Goal: Task Accomplishment & Management: Use online tool/utility

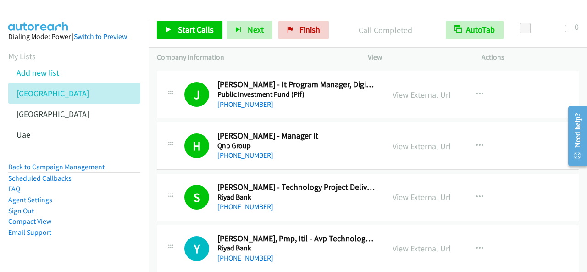
scroll to position [5277, 0]
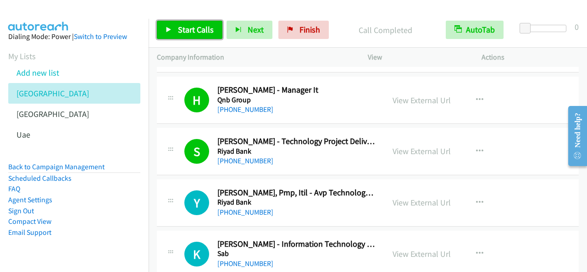
click at [209, 27] on span "Start Calls" at bounding box center [196, 29] width 36 height 11
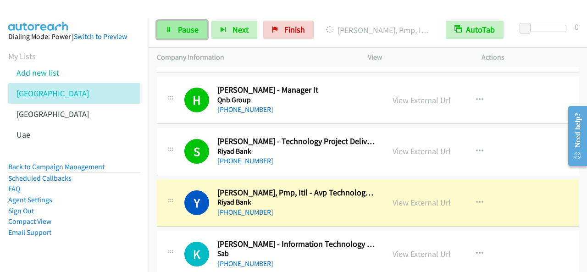
click at [192, 35] on link "Pause" at bounding box center [182, 30] width 50 height 18
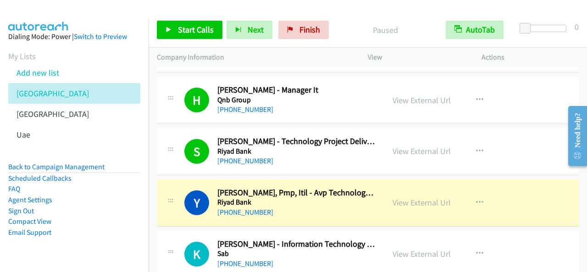
click at [357, 207] on div "+966 50 553 5540" at bounding box center [297, 212] width 159 height 11
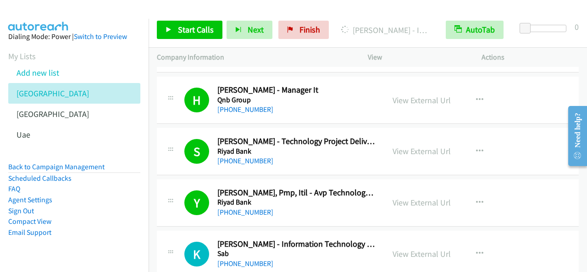
click at [520, 13] on div "Start Calls Pause Next Finish Dialing Mohammed Akhil - It Manager AutoTab AutoT…" at bounding box center [368, 29] width 439 height 35
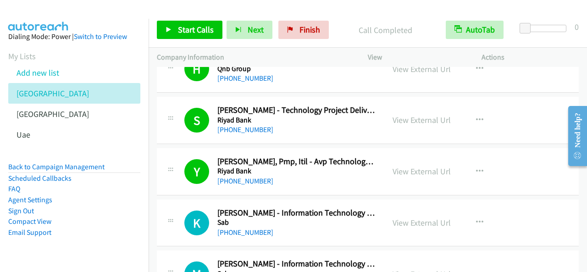
scroll to position [5323, 0]
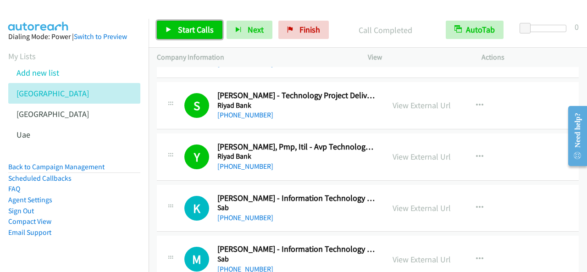
click at [191, 32] on span "Start Calls" at bounding box center [196, 29] width 36 height 11
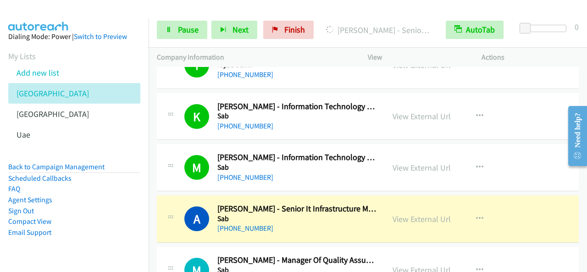
scroll to position [5461, 0]
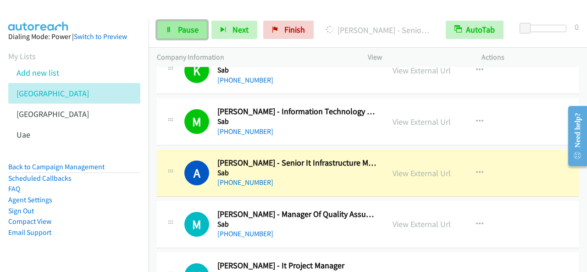
click at [179, 28] on span "Pause" at bounding box center [188, 29] width 21 height 11
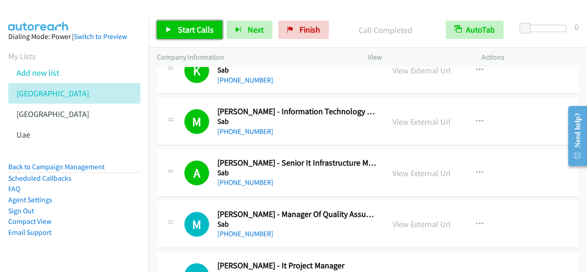
click at [197, 30] on span "Start Calls" at bounding box center [196, 29] width 36 height 11
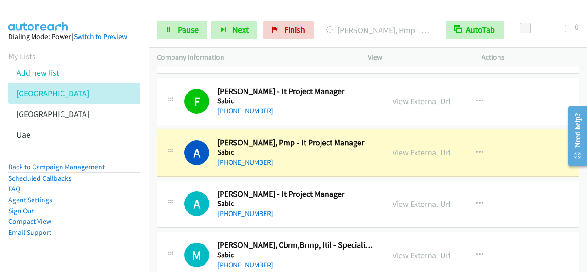
scroll to position [5920, 0]
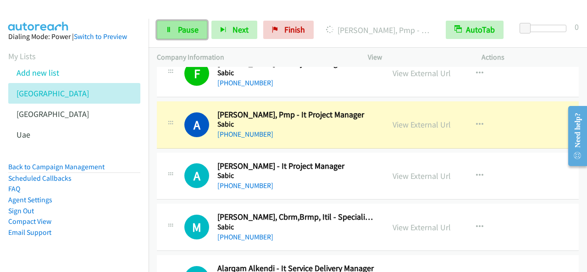
click at [184, 27] on span "Pause" at bounding box center [188, 29] width 21 height 11
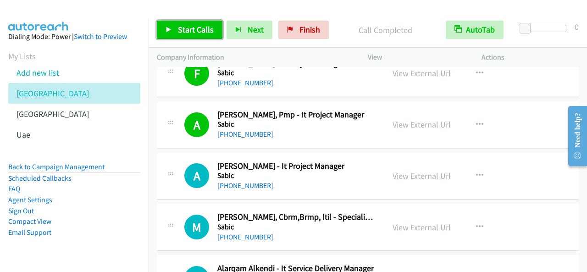
click at [200, 29] on span "Start Calls" at bounding box center [196, 29] width 36 height 11
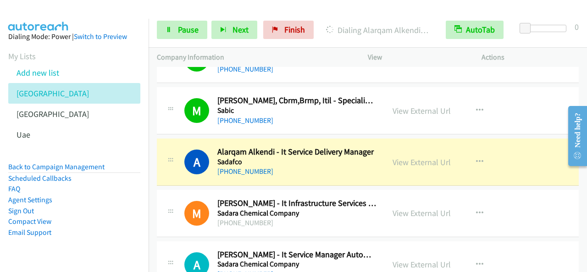
scroll to position [6057, 0]
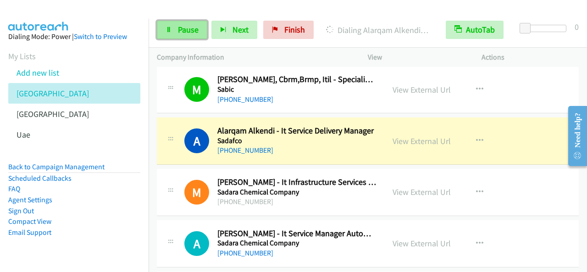
click at [189, 23] on link "Pause" at bounding box center [182, 30] width 50 height 18
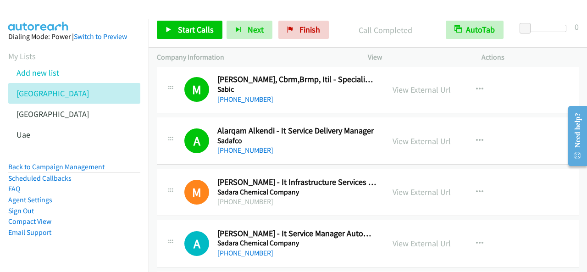
scroll to position [6103, 0]
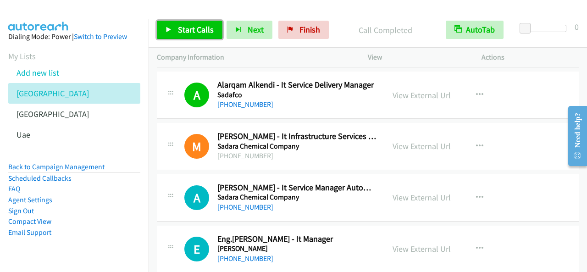
click at [205, 33] on span "Start Calls" at bounding box center [196, 29] width 36 height 11
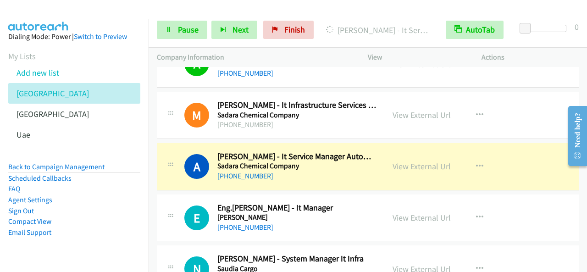
scroll to position [6149, 0]
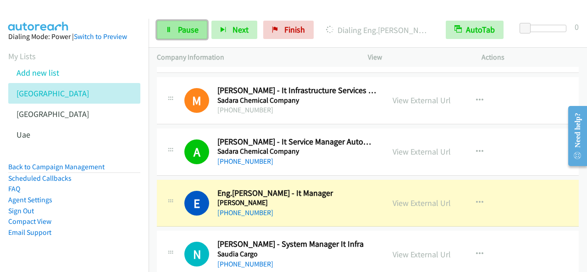
click at [202, 29] on link "Pause" at bounding box center [182, 30] width 50 height 18
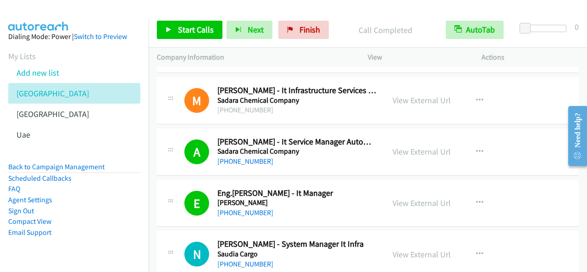
click at [206, 39] on div "Start Calls Pause Next Finish Call Completed AutoTab AutoTab 0" at bounding box center [368, 29] width 439 height 35
click at [207, 33] on span "Start Calls" at bounding box center [196, 29] width 36 height 11
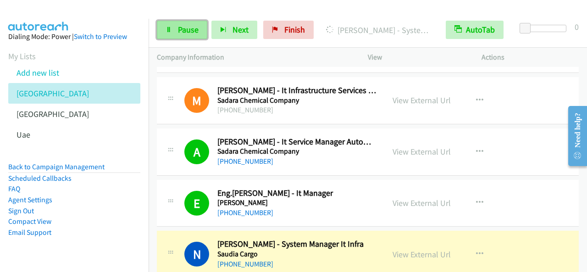
click at [180, 34] on span "Pause" at bounding box center [188, 29] width 21 height 11
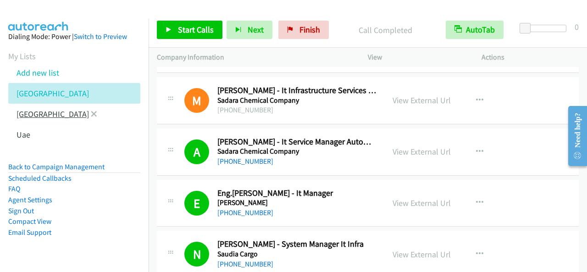
click at [29, 117] on link "[GEOGRAPHIC_DATA]" at bounding box center [53, 114] width 73 height 11
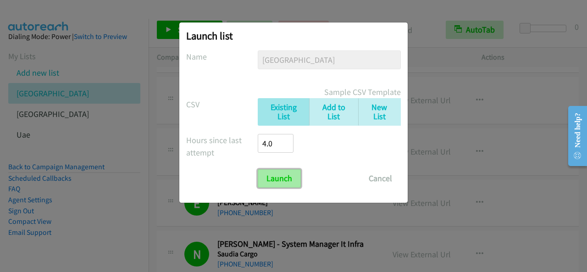
click at [291, 176] on input "Launch" at bounding box center [279, 178] width 43 height 18
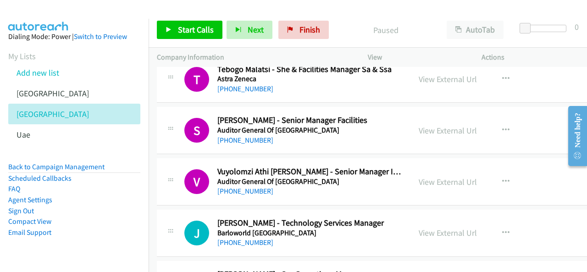
scroll to position [1423, 0]
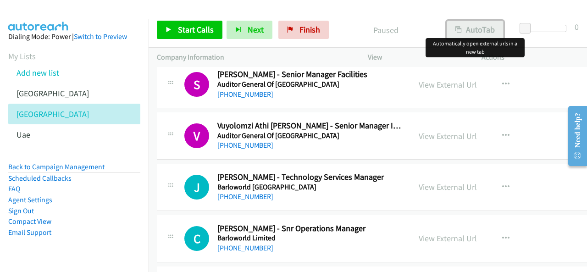
click at [470, 27] on button "AutoTab" at bounding box center [475, 30] width 57 height 18
click at [503, 181] on button "button" at bounding box center [506, 187] width 25 height 18
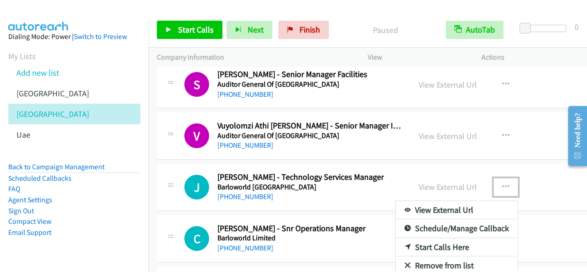
click at [432, 239] on link "Start Calls Here" at bounding box center [457, 247] width 122 height 18
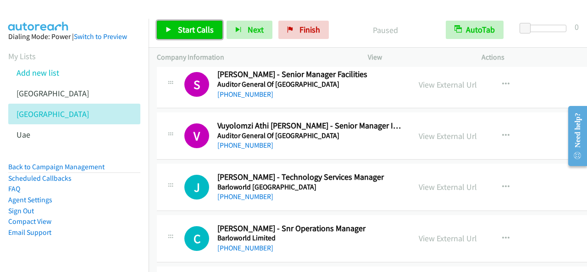
click at [166, 27] on icon at bounding box center [169, 30] width 6 height 6
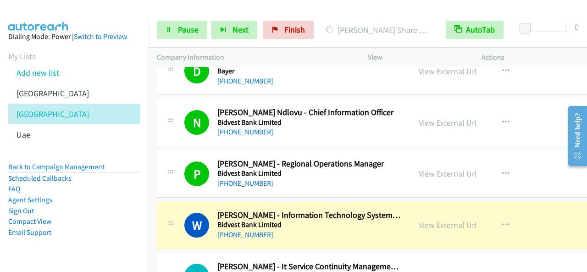
scroll to position [1836, 0]
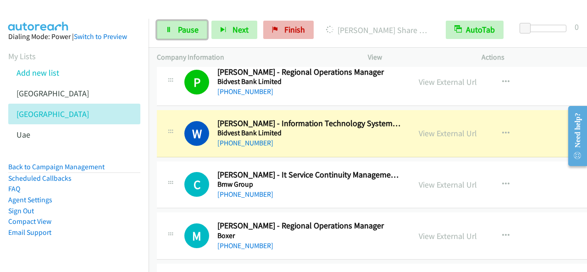
drag, startPoint x: 179, startPoint y: 28, endPoint x: 264, endPoint y: 23, distance: 85.0
click at [180, 27] on span "Pause" at bounding box center [188, 29] width 21 height 11
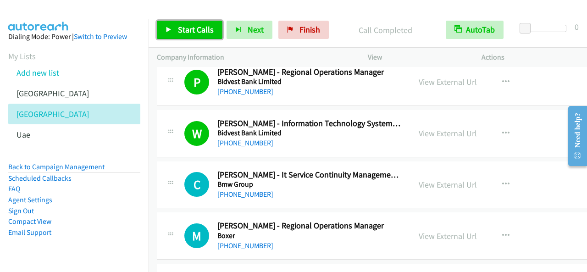
click at [208, 31] on span "Start Calls" at bounding box center [196, 29] width 36 height 11
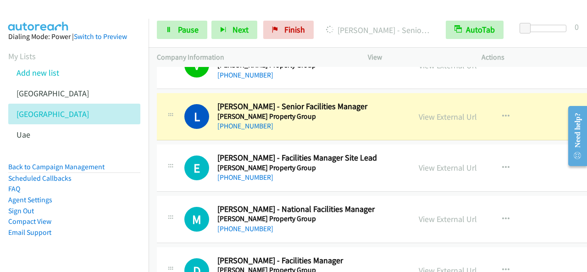
scroll to position [2249, 0]
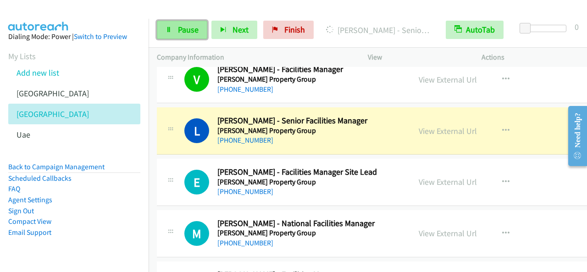
click at [180, 31] on span "Pause" at bounding box center [188, 29] width 21 height 11
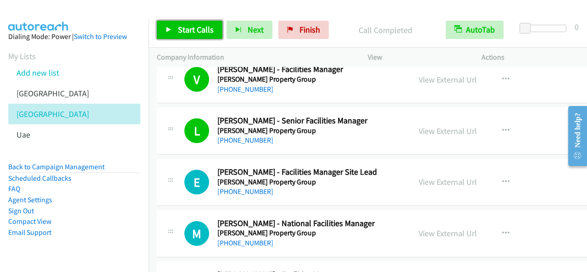
click at [204, 25] on span "Start Calls" at bounding box center [196, 29] width 36 height 11
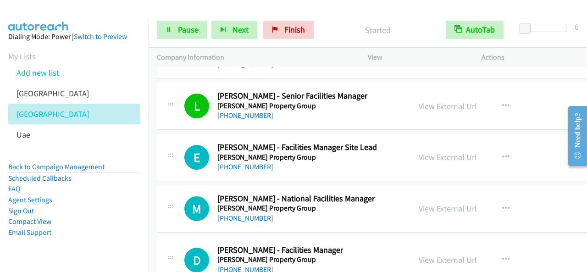
scroll to position [2294, 0]
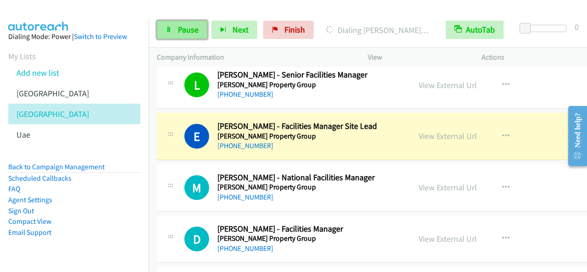
click at [190, 25] on span "Pause" at bounding box center [188, 29] width 21 height 11
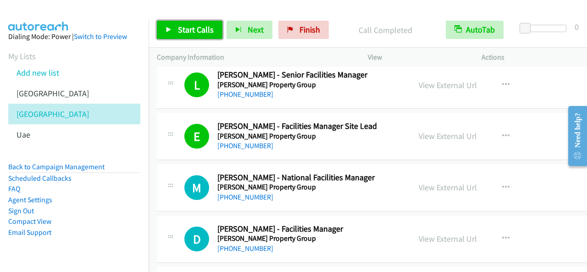
click at [200, 28] on span "Start Calls" at bounding box center [196, 29] width 36 height 11
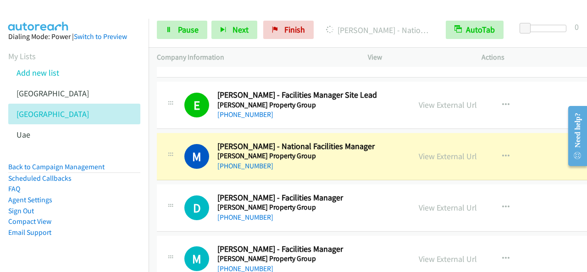
scroll to position [2340, 0]
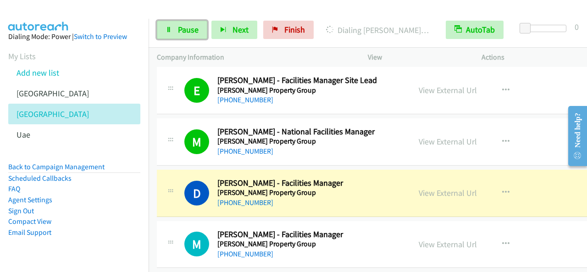
drag, startPoint x: 183, startPoint y: 27, endPoint x: 189, endPoint y: 55, distance: 28.5
click at [184, 28] on span "Pause" at bounding box center [188, 29] width 21 height 11
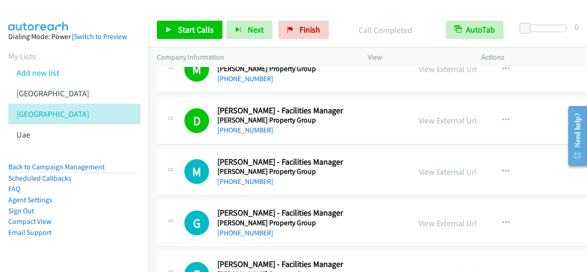
scroll to position [2432, 0]
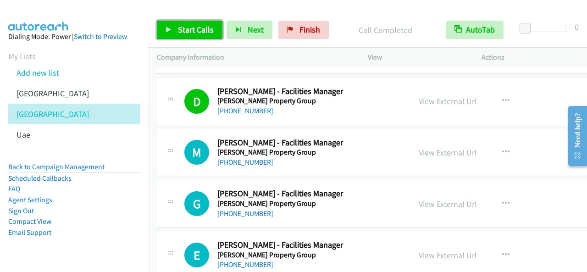
click at [210, 31] on span "Start Calls" at bounding box center [196, 29] width 36 height 11
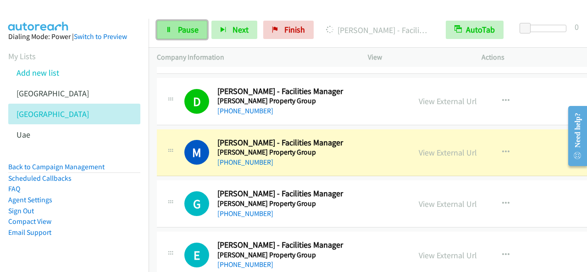
click at [184, 36] on link "Pause" at bounding box center [182, 30] width 50 height 18
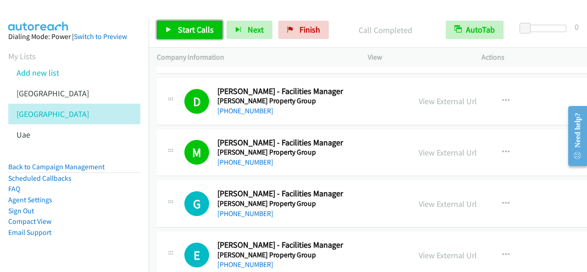
click at [212, 23] on link "Start Calls" at bounding box center [190, 30] width 66 height 18
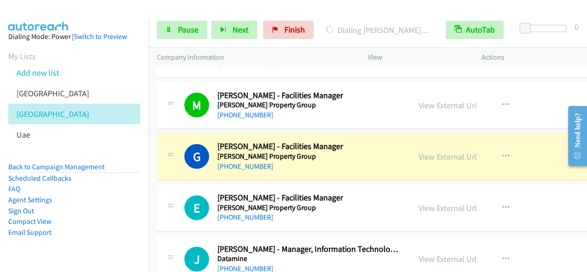
scroll to position [2524, 0]
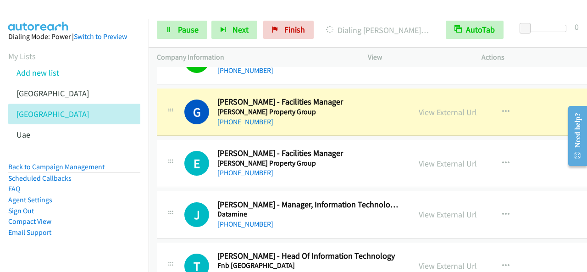
click at [368, 117] on div "[PHONE_NUMBER]" at bounding box center [310, 122] width 185 height 11
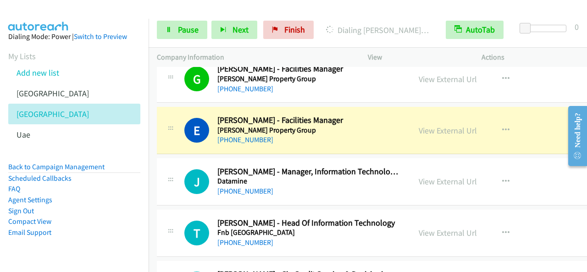
scroll to position [2570, 0]
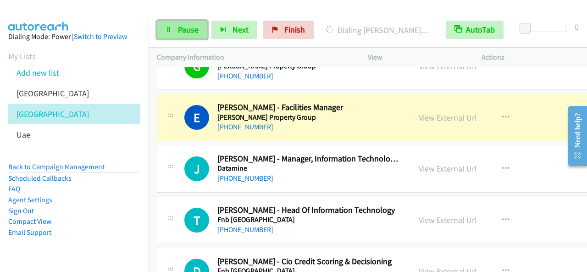
click at [199, 22] on link "Pause" at bounding box center [182, 30] width 50 height 18
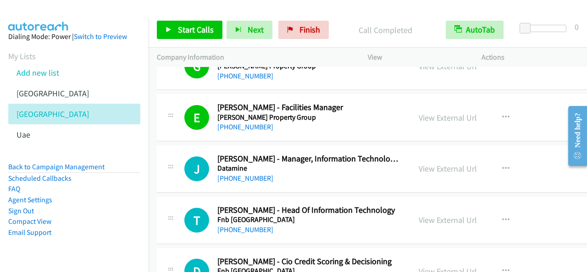
click at [202, 20] on div "Start Calls Pause Next Finish Call Completed AutoTab AutoTab 0" at bounding box center [368, 29] width 439 height 35
click at [202, 22] on link "Start Calls" at bounding box center [190, 30] width 66 height 18
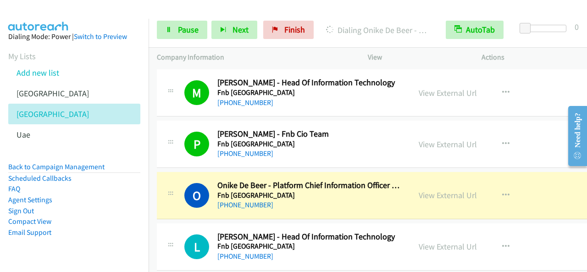
scroll to position [2845, 0]
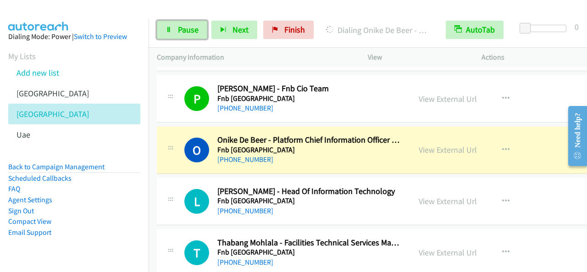
drag, startPoint x: 197, startPoint y: 33, endPoint x: 208, endPoint y: 52, distance: 21.6
click at [197, 33] on span "Pause" at bounding box center [188, 29] width 21 height 11
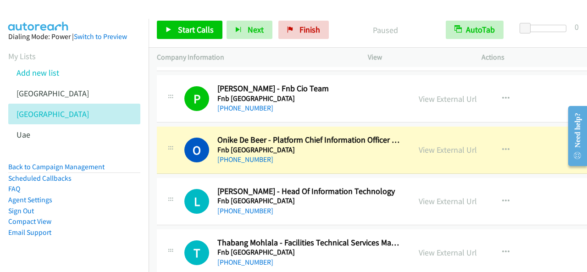
scroll to position [2891, 0]
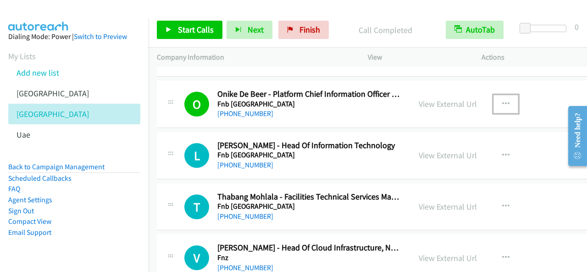
click at [505, 100] on icon "button" at bounding box center [505, 103] width 7 height 7
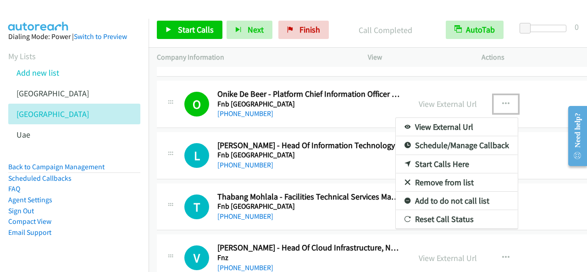
click at [271, 105] on div at bounding box center [293, 136] width 587 height 272
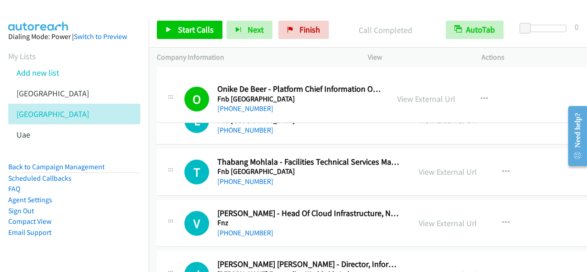
drag, startPoint x: 391, startPoint y: 86, endPoint x: 353, endPoint y: 90, distance: 37.8
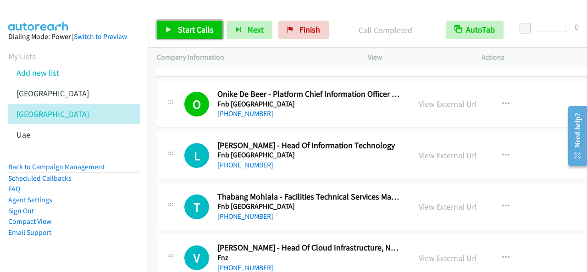
click at [214, 31] on link "Start Calls" at bounding box center [190, 30] width 66 height 18
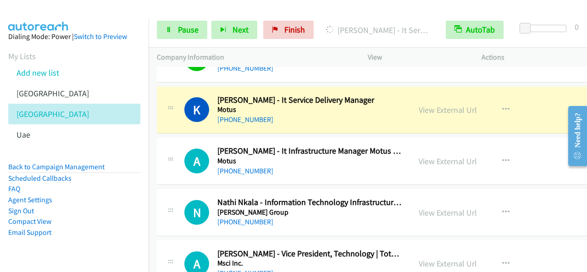
scroll to position [3304, 0]
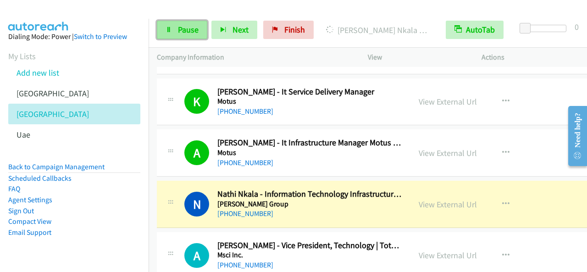
click at [196, 33] on span "Pause" at bounding box center [188, 29] width 21 height 11
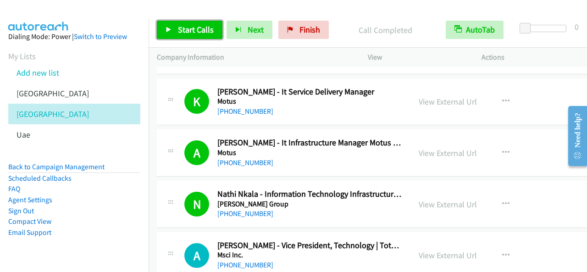
click at [207, 29] on span "Start Calls" at bounding box center [196, 29] width 36 height 11
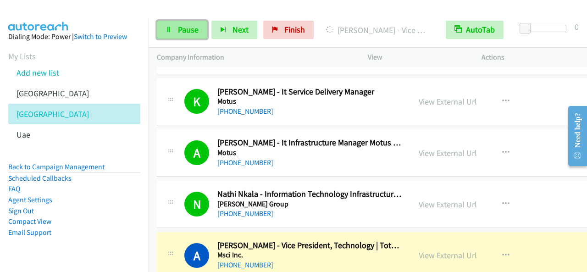
click at [194, 28] on span "Pause" at bounding box center [188, 29] width 21 height 11
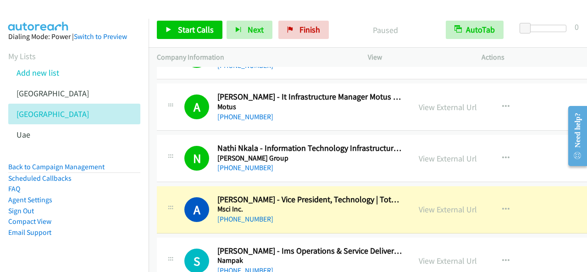
scroll to position [3396, 0]
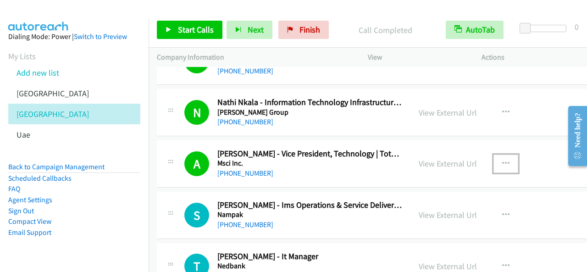
click at [505, 160] on icon "button" at bounding box center [505, 163] width 7 height 7
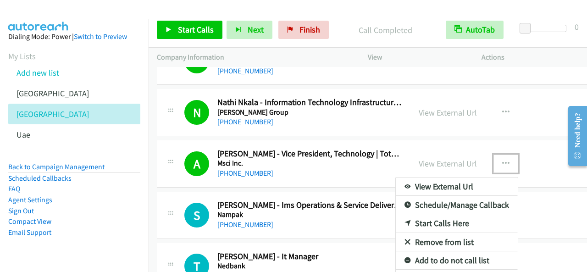
click at [465, 251] on link "Add to do not call list" at bounding box center [457, 260] width 122 height 18
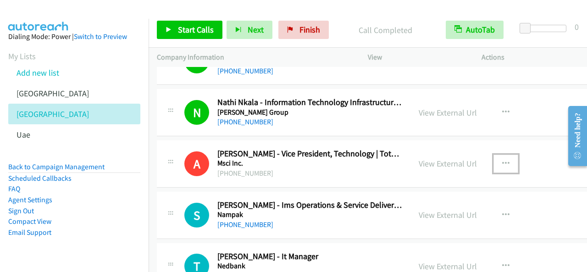
scroll to position [3442, 0]
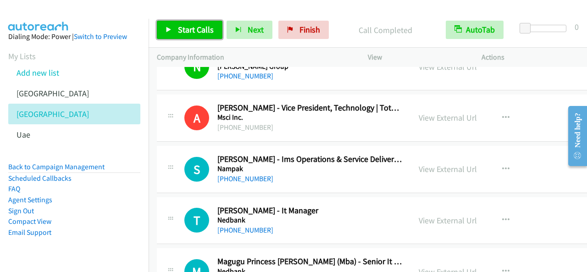
click at [204, 21] on link "Start Calls" at bounding box center [190, 30] width 66 height 18
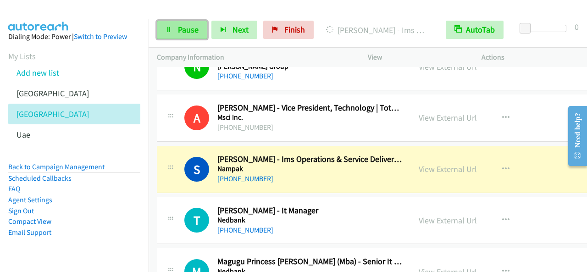
click at [193, 31] on span "Pause" at bounding box center [188, 29] width 21 height 11
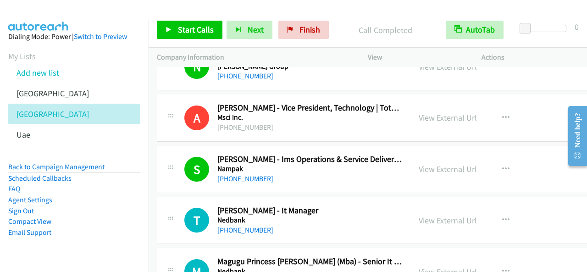
click at [188, 20] on div "Start Calls Pause Next Finish Call Completed AutoTab AutoTab 0" at bounding box center [368, 29] width 439 height 35
click at [188, 27] on span "Start Calls" at bounding box center [196, 29] width 36 height 11
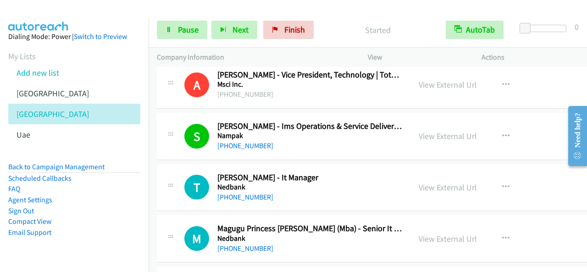
scroll to position [3488, 0]
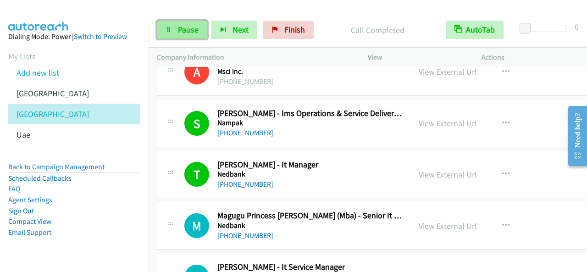
drag, startPoint x: 173, startPoint y: 25, endPoint x: 180, endPoint y: 28, distance: 6.8
click at [174, 26] on link "Pause" at bounding box center [182, 30] width 50 height 18
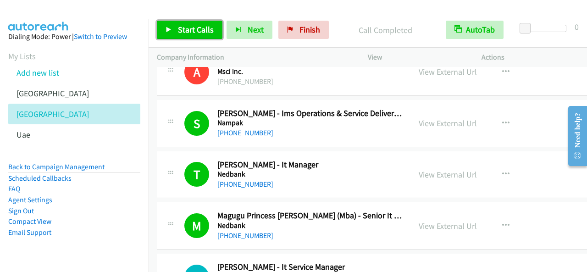
click at [209, 36] on link "Start Calls" at bounding box center [190, 30] width 66 height 18
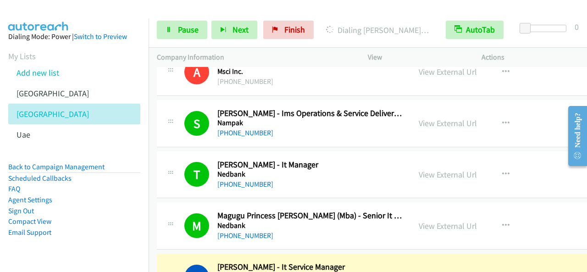
scroll to position [3625, 0]
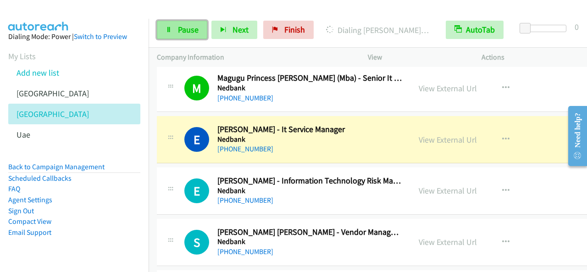
click at [186, 32] on span "Pause" at bounding box center [188, 29] width 21 height 11
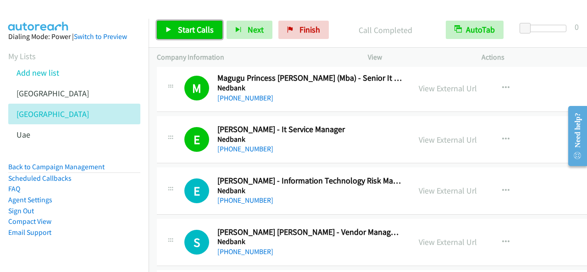
click at [190, 34] on span "Start Calls" at bounding box center [196, 29] width 36 height 11
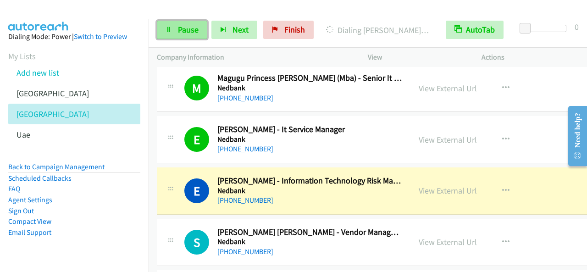
click at [184, 30] on span "Pause" at bounding box center [188, 29] width 21 height 11
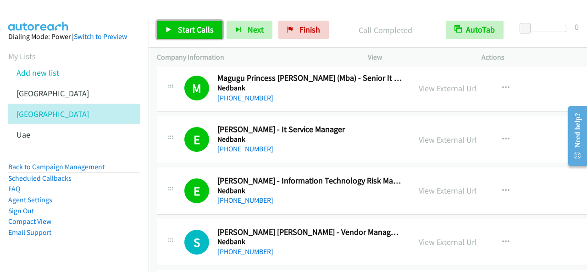
click at [208, 25] on span "Start Calls" at bounding box center [196, 29] width 36 height 11
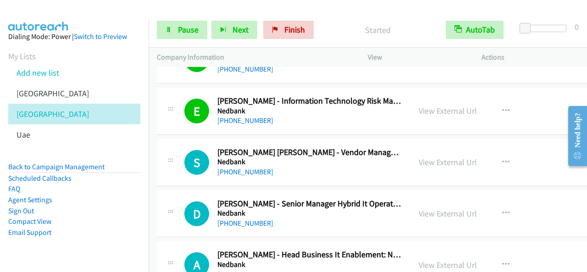
scroll to position [3717, 0]
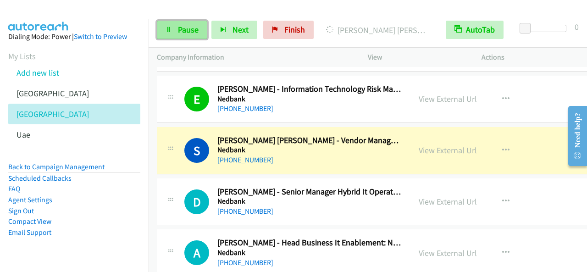
click at [181, 28] on span "Pause" at bounding box center [188, 29] width 21 height 11
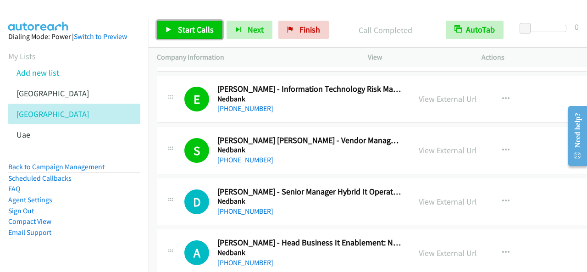
drag, startPoint x: 199, startPoint y: 37, endPoint x: 246, endPoint y: 50, distance: 48.7
click at [199, 37] on link "Start Calls" at bounding box center [190, 30] width 66 height 18
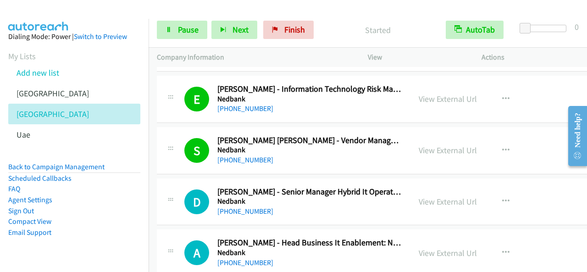
scroll to position [3763, 0]
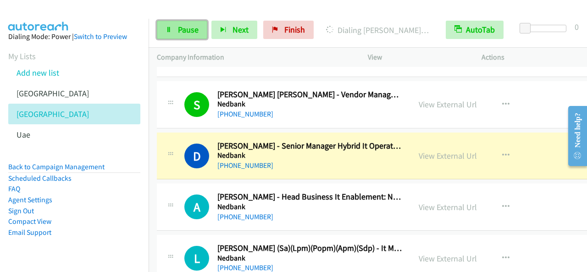
click at [195, 33] on span "Pause" at bounding box center [188, 29] width 21 height 11
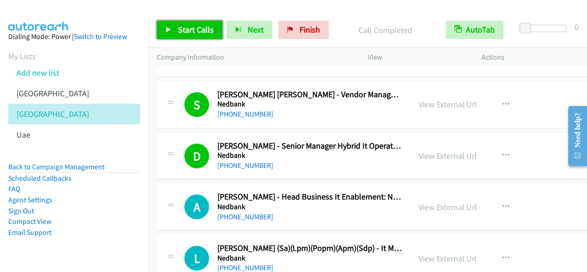
click at [198, 34] on span "Start Calls" at bounding box center [196, 29] width 36 height 11
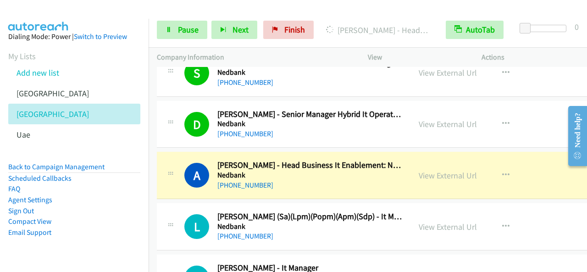
scroll to position [3809, 0]
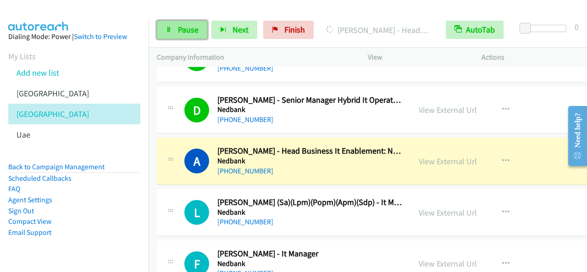
click at [184, 26] on span "Pause" at bounding box center [188, 29] width 21 height 11
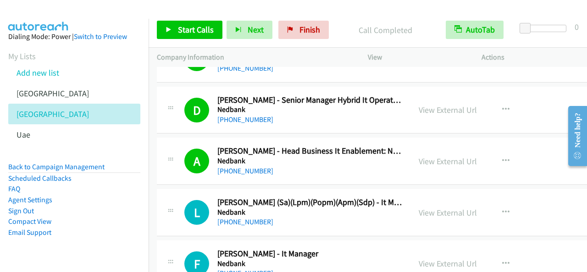
click at [221, 27] on div "Start Calls Pause Next Finish" at bounding box center [245, 30] width 176 height 18
click at [216, 30] on link "Start Calls" at bounding box center [190, 30] width 66 height 18
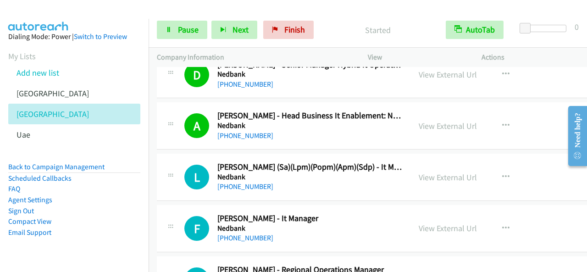
scroll to position [3855, 0]
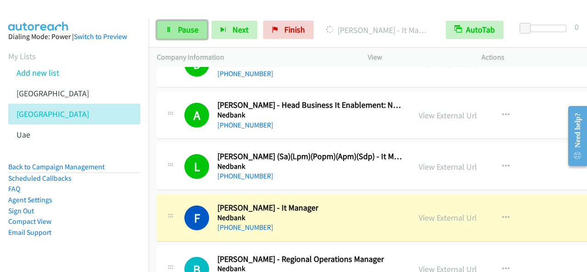
click at [195, 29] on span "Pause" at bounding box center [188, 29] width 21 height 11
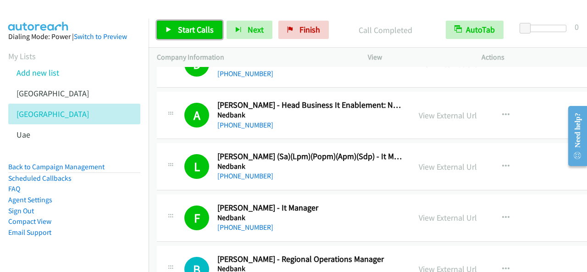
click at [194, 25] on span "Start Calls" at bounding box center [196, 29] width 36 height 11
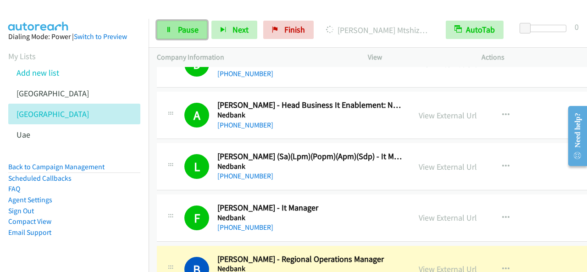
click at [186, 35] on link "Pause" at bounding box center [182, 30] width 50 height 18
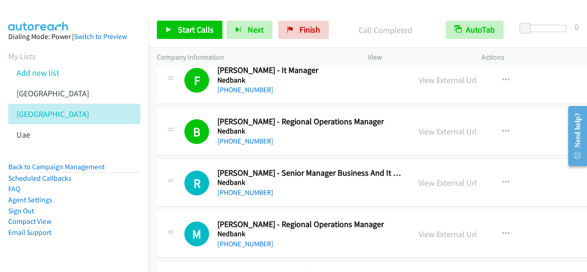
scroll to position [4038, 0]
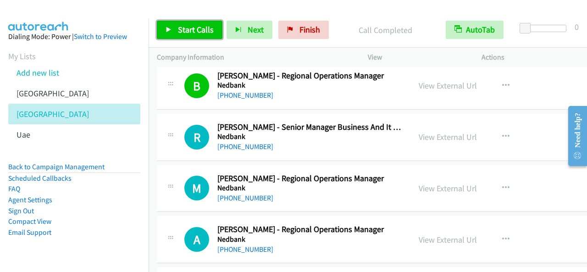
click at [203, 29] on span "Start Calls" at bounding box center [196, 29] width 36 height 11
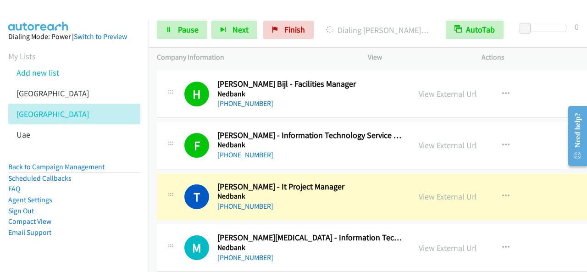
scroll to position [4589, 0]
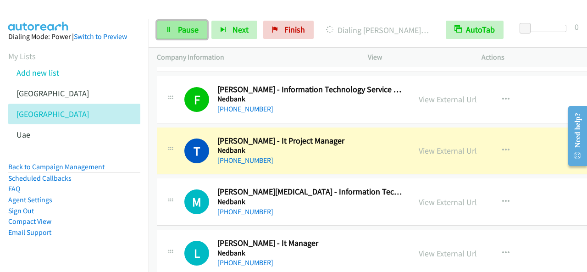
click at [191, 31] on span "Pause" at bounding box center [188, 29] width 21 height 11
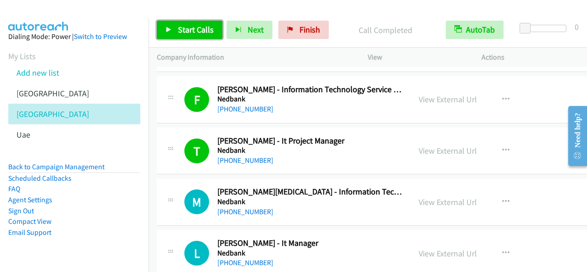
click at [200, 21] on link "Start Calls" at bounding box center [190, 30] width 66 height 18
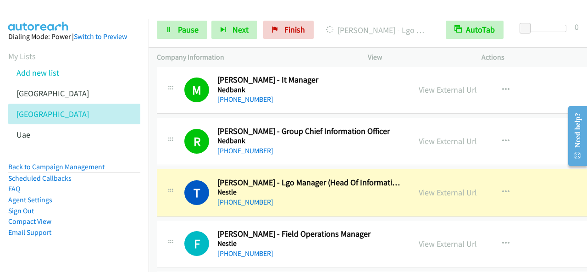
scroll to position [4818, 0]
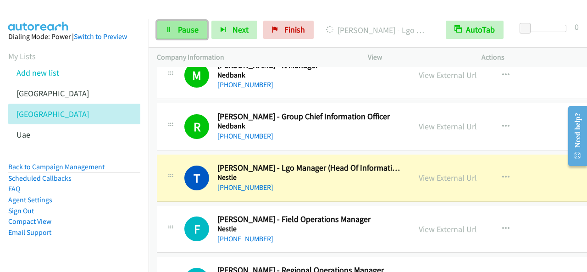
click at [183, 34] on span "Pause" at bounding box center [188, 29] width 21 height 11
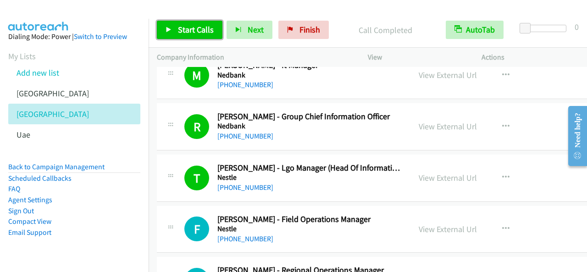
click at [199, 26] on span "Start Calls" at bounding box center [196, 29] width 36 height 11
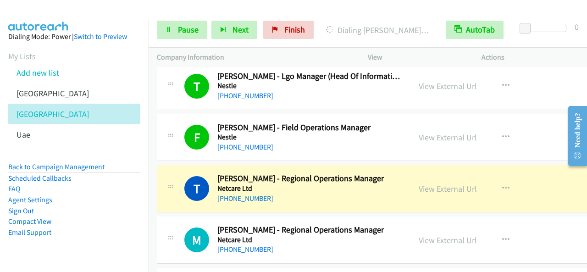
scroll to position [4956, 0]
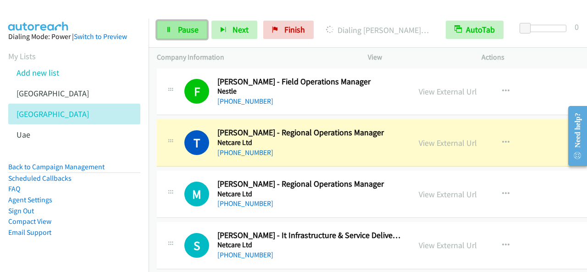
click at [180, 29] on span "Pause" at bounding box center [188, 29] width 21 height 11
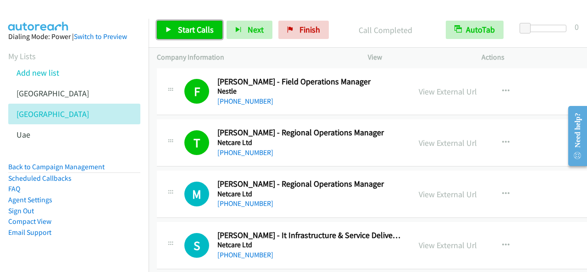
click at [202, 32] on span "Start Calls" at bounding box center [196, 29] width 36 height 11
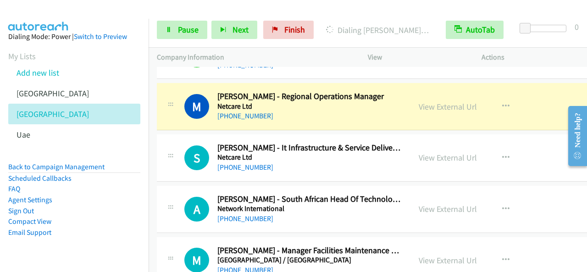
scroll to position [5048, 0]
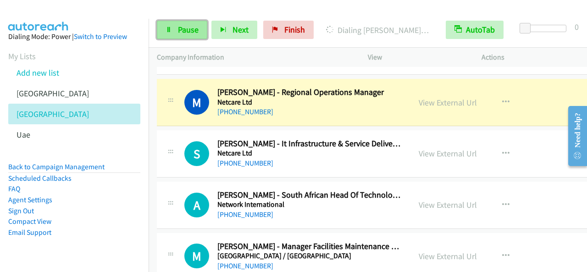
click at [191, 28] on span "Pause" at bounding box center [188, 29] width 21 height 11
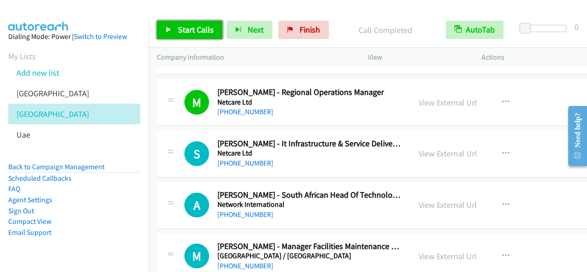
click at [207, 28] on span "Start Calls" at bounding box center [196, 29] width 36 height 11
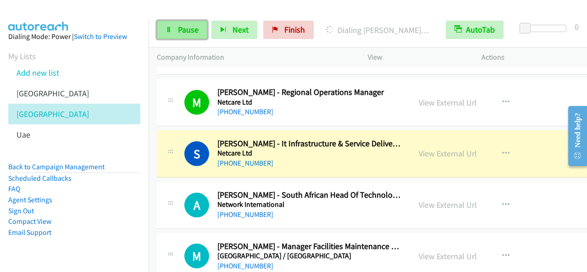
click at [192, 26] on span "Pause" at bounding box center [188, 29] width 21 height 11
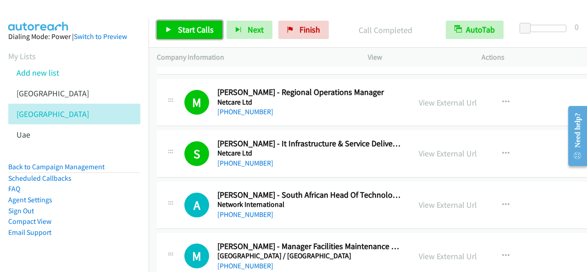
click at [189, 30] on span "Start Calls" at bounding box center [196, 29] width 36 height 11
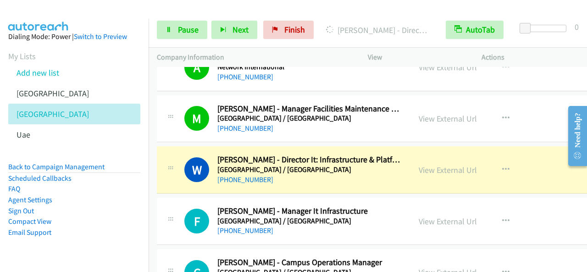
scroll to position [5231, 0]
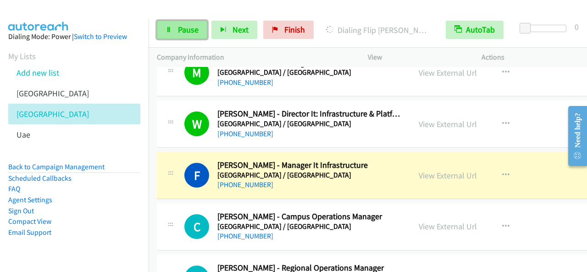
click at [162, 30] on link "Pause" at bounding box center [182, 30] width 50 height 18
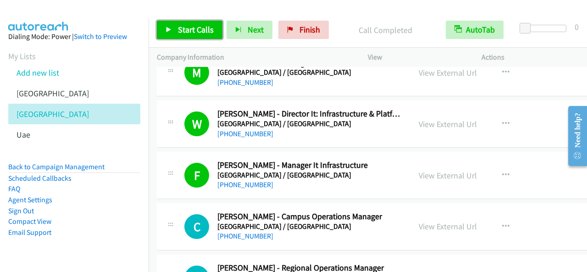
click at [197, 33] on span "Start Calls" at bounding box center [196, 29] width 36 height 11
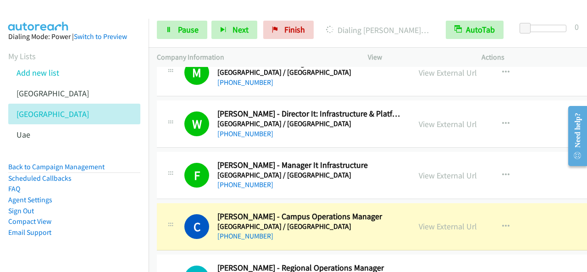
scroll to position [5277, 0]
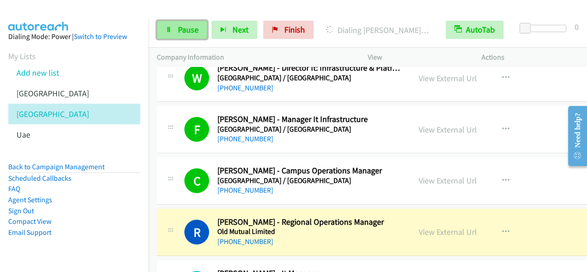
click at [189, 33] on span "Pause" at bounding box center [188, 29] width 21 height 11
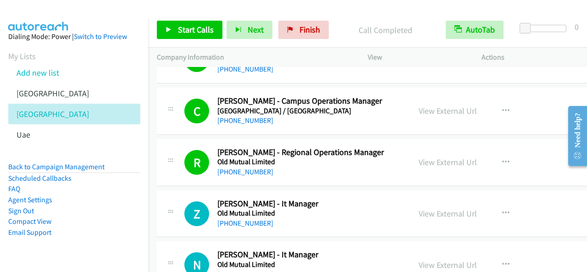
scroll to position [5369, 0]
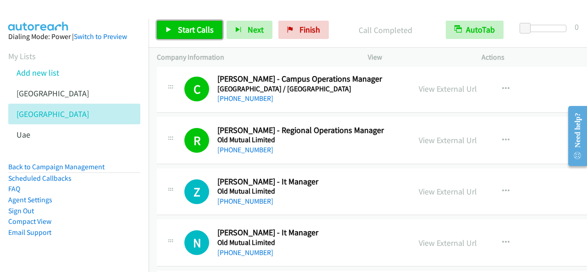
click at [191, 33] on span "Start Calls" at bounding box center [196, 29] width 36 height 11
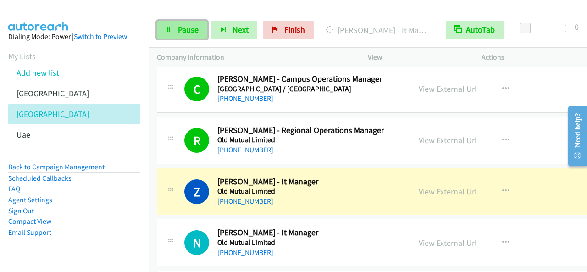
click at [185, 30] on span "Pause" at bounding box center [188, 29] width 21 height 11
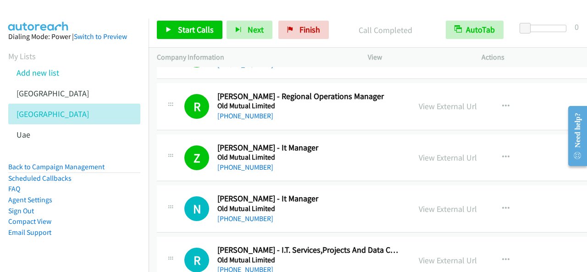
scroll to position [5415, 0]
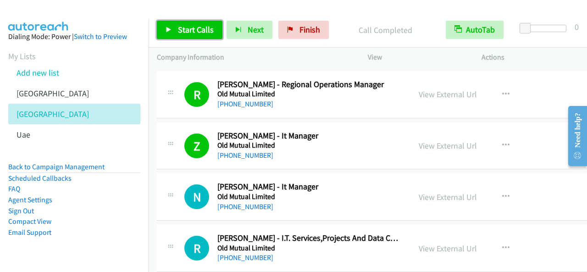
click at [209, 33] on span "Start Calls" at bounding box center [196, 29] width 36 height 11
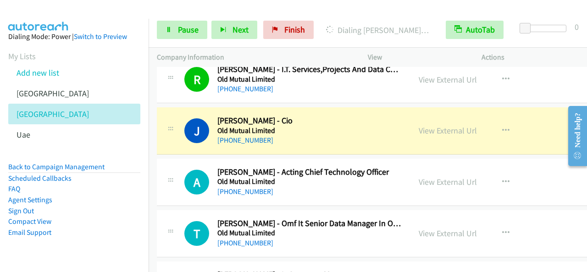
scroll to position [5598, 0]
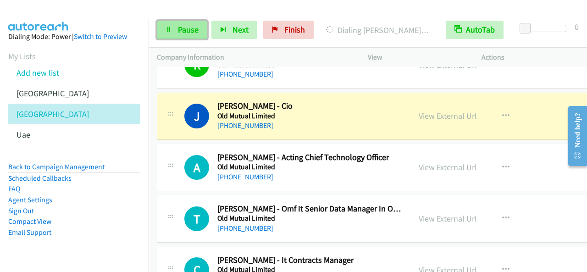
click at [193, 24] on span "Pause" at bounding box center [188, 29] width 21 height 11
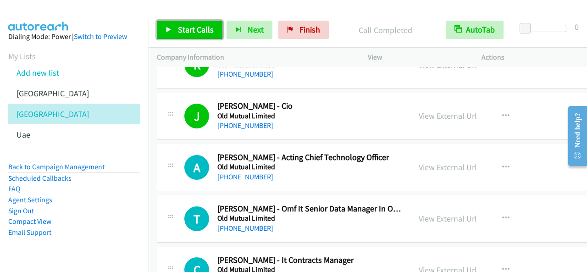
click at [188, 24] on span "Start Calls" at bounding box center [196, 29] width 36 height 11
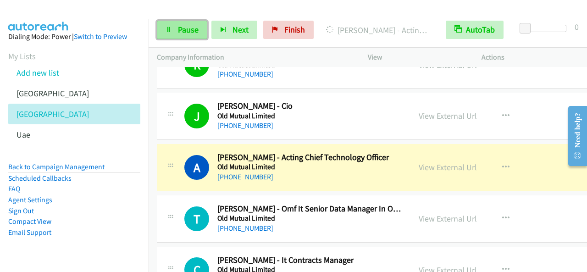
click at [183, 30] on span "Pause" at bounding box center [188, 29] width 21 height 11
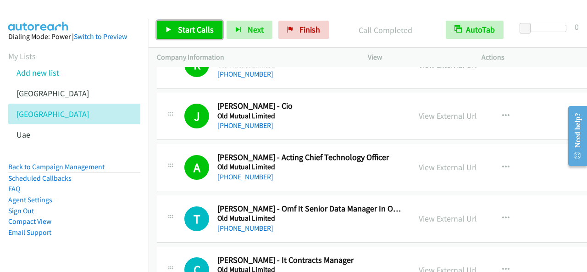
click at [191, 31] on span "Start Calls" at bounding box center [196, 29] width 36 height 11
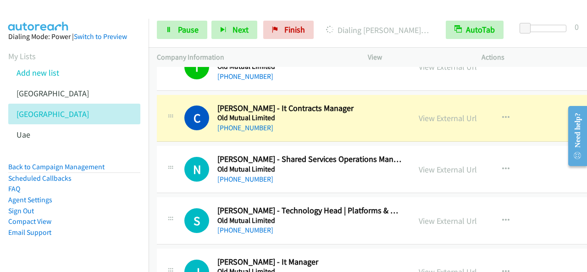
scroll to position [5736, 0]
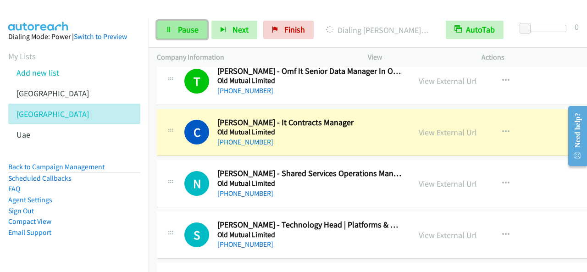
click at [201, 27] on link "Pause" at bounding box center [182, 30] width 50 height 18
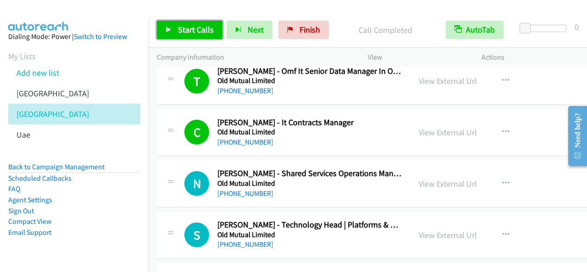
click at [207, 32] on span "Start Calls" at bounding box center [196, 29] width 36 height 11
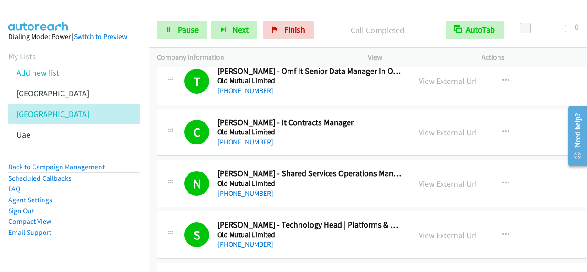
scroll to position [5828, 0]
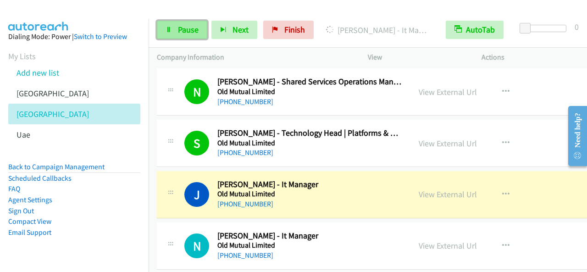
click at [187, 33] on span "Pause" at bounding box center [188, 29] width 21 height 11
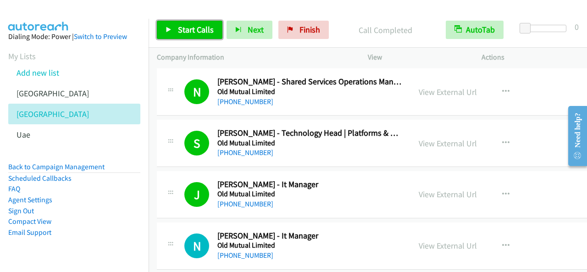
click at [205, 29] on span "Start Calls" at bounding box center [196, 29] width 36 height 11
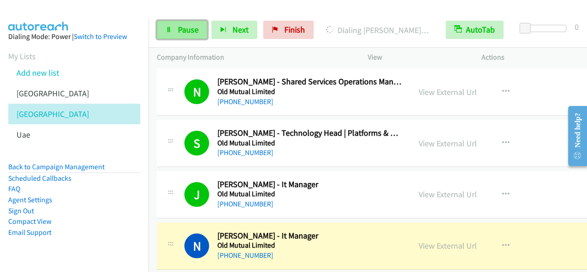
click at [192, 26] on span "Pause" at bounding box center [188, 29] width 21 height 11
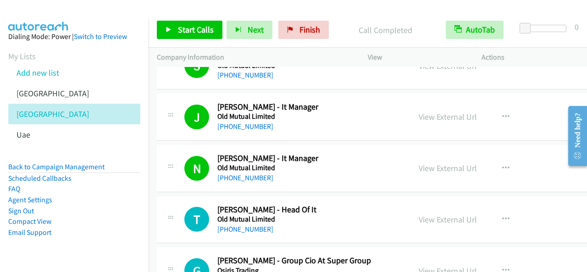
scroll to position [5920, 0]
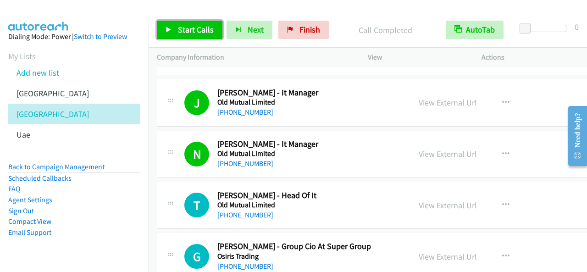
click at [188, 24] on span "Start Calls" at bounding box center [196, 29] width 36 height 11
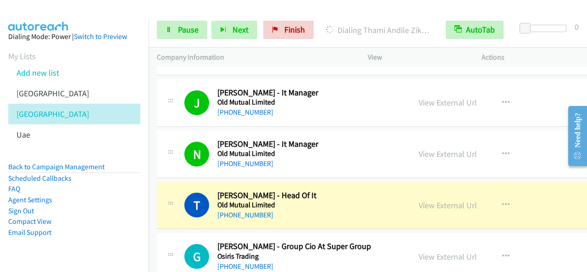
scroll to position [5966, 0]
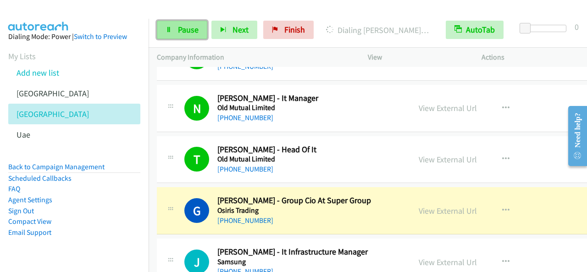
click at [200, 33] on link "Pause" at bounding box center [182, 30] width 50 height 18
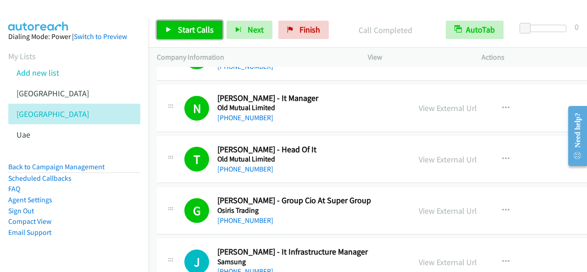
click at [199, 32] on span "Start Calls" at bounding box center [196, 29] width 36 height 11
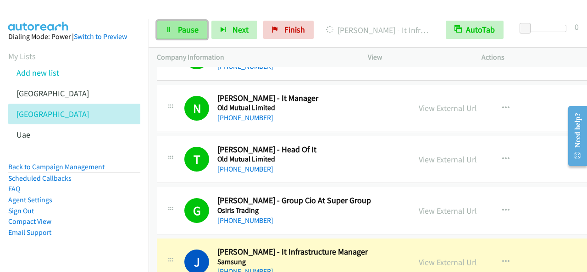
click at [178, 27] on span "Pause" at bounding box center [188, 29] width 21 height 11
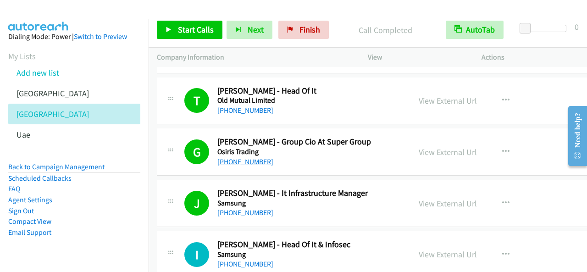
scroll to position [6057, 0]
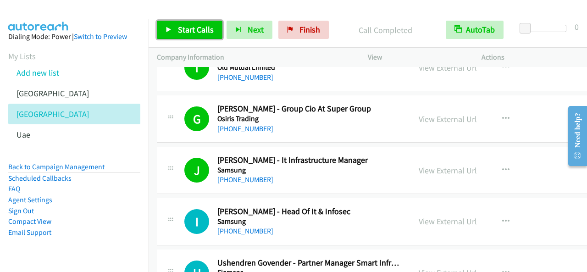
click at [210, 28] on span "Start Calls" at bounding box center [196, 29] width 36 height 11
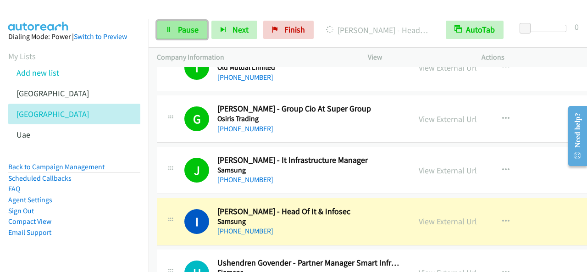
click at [182, 22] on link "Pause" at bounding box center [182, 30] width 50 height 18
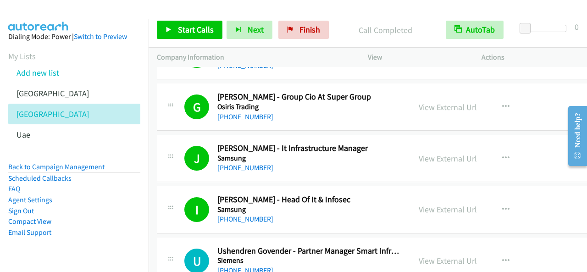
scroll to position [6103, 0]
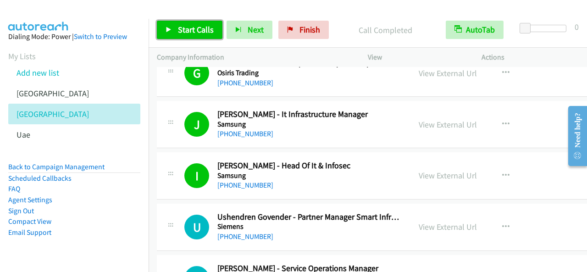
click at [188, 34] on span "Start Calls" at bounding box center [196, 29] width 36 height 11
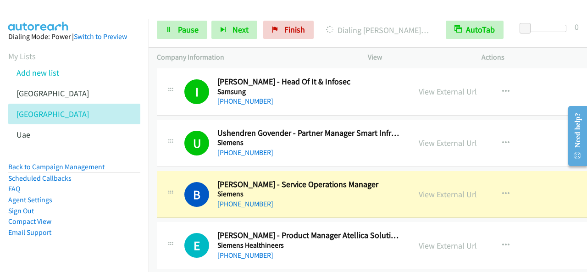
scroll to position [6241, 0]
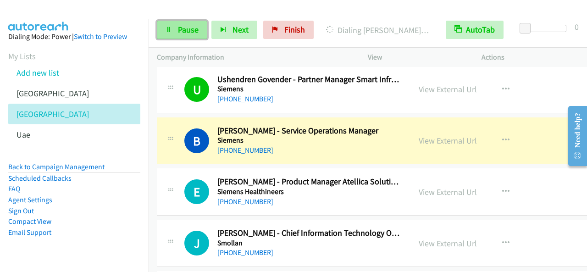
click at [173, 22] on link "Pause" at bounding box center [182, 30] width 50 height 18
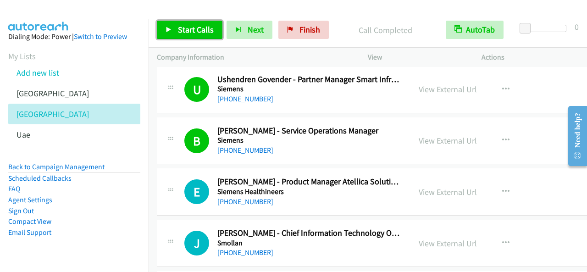
click at [212, 36] on link "Start Calls" at bounding box center [190, 30] width 66 height 18
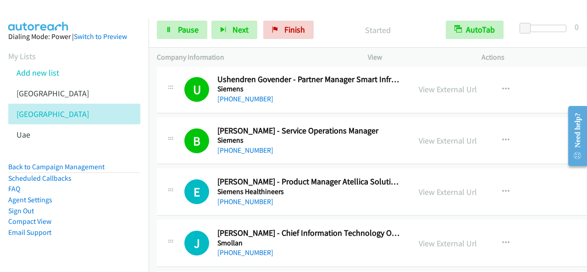
scroll to position [6287, 0]
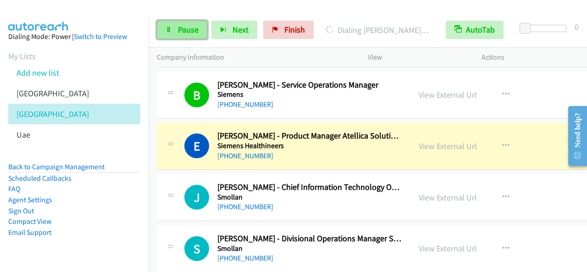
click at [204, 24] on link "Pause" at bounding box center [182, 30] width 50 height 18
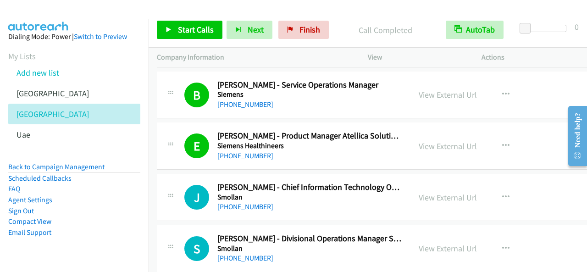
drag, startPoint x: 255, startPoint y: 256, endPoint x: 250, endPoint y: 262, distance: 7.2
drag, startPoint x: 182, startPoint y: 35, endPoint x: 195, endPoint y: 44, distance: 15.3
click at [183, 36] on link "Start Calls" at bounding box center [190, 30] width 66 height 18
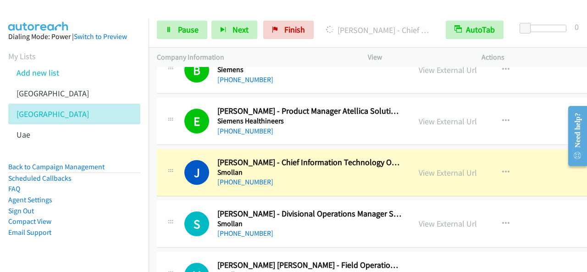
scroll to position [6333, 0]
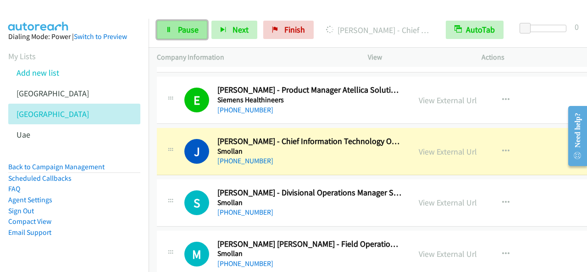
click at [193, 33] on span "Pause" at bounding box center [188, 29] width 21 height 11
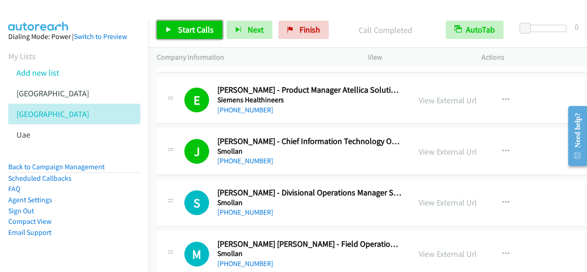
click at [207, 29] on span "Start Calls" at bounding box center [196, 29] width 36 height 11
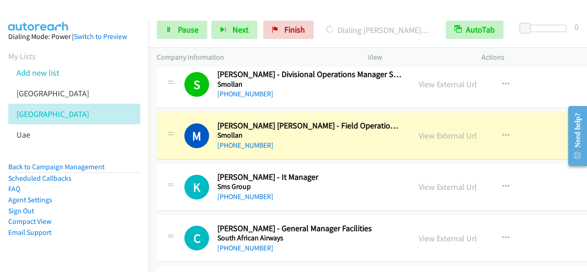
scroll to position [6470, 0]
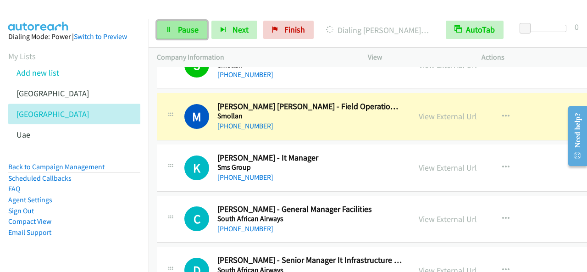
drag, startPoint x: 164, startPoint y: 25, endPoint x: 172, endPoint y: 28, distance: 8.3
click at [164, 25] on link "Pause" at bounding box center [182, 30] width 50 height 18
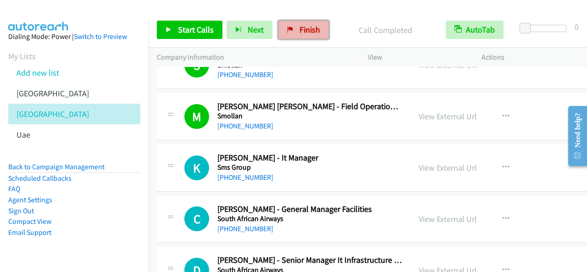
click at [302, 35] on link "Finish" at bounding box center [304, 30] width 50 height 18
